Goal: Task Accomplishment & Management: Manage account settings

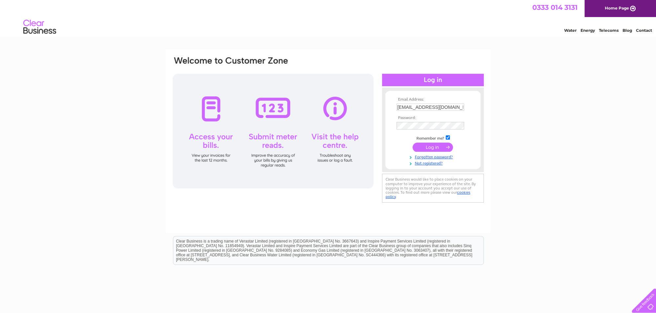
click at [433, 146] on input "submit" at bounding box center [432, 147] width 40 height 9
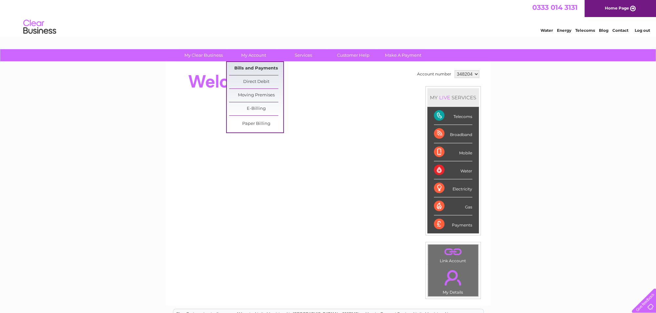
click at [251, 65] on link "Bills and Payments" at bounding box center [256, 68] width 54 height 13
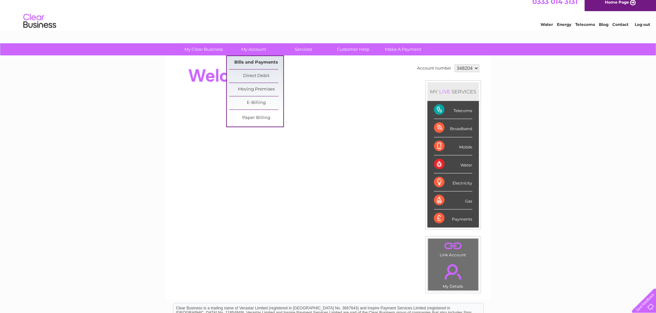
scroll to position [6, 0]
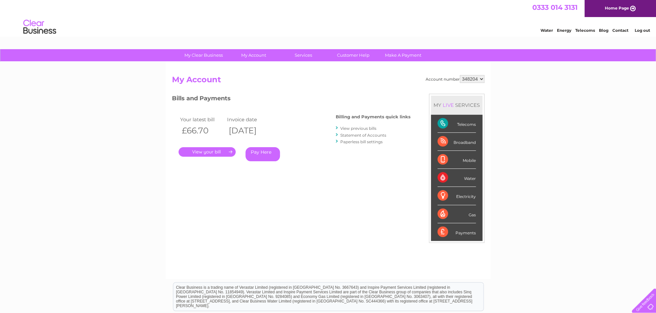
click at [210, 151] on link "." at bounding box center [206, 152] width 57 height 10
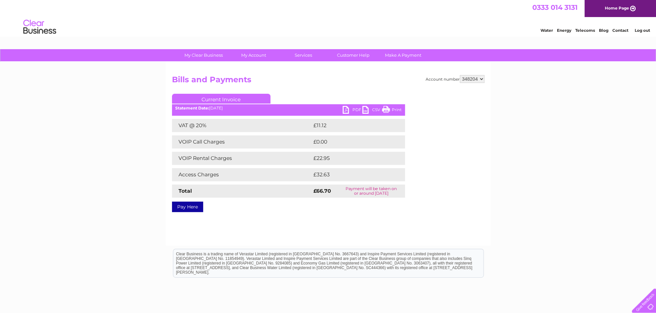
click at [350, 107] on link "PDF" at bounding box center [352, 111] width 20 height 10
click at [642, 31] on link "Log out" at bounding box center [641, 30] width 15 height 5
